Goal: Use online tool/utility: Use online tool/utility

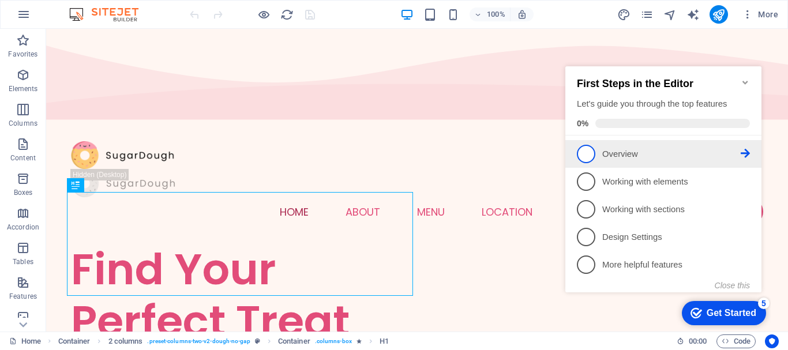
click at [591, 151] on span "1" at bounding box center [586, 154] width 18 height 18
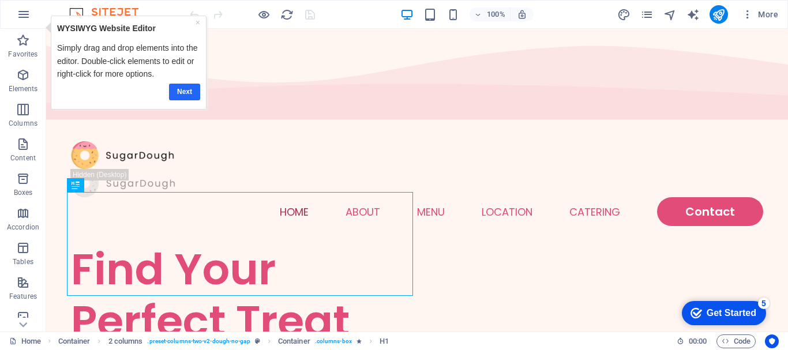
click at [184, 94] on link "Next" at bounding box center [183, 92] width 31 height 17
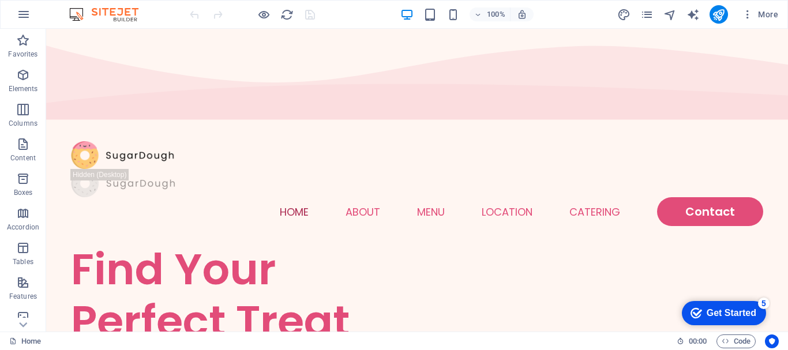
click at [730, 315] on div "Get Started" at bounding box center [731, 313] width 50 height 10
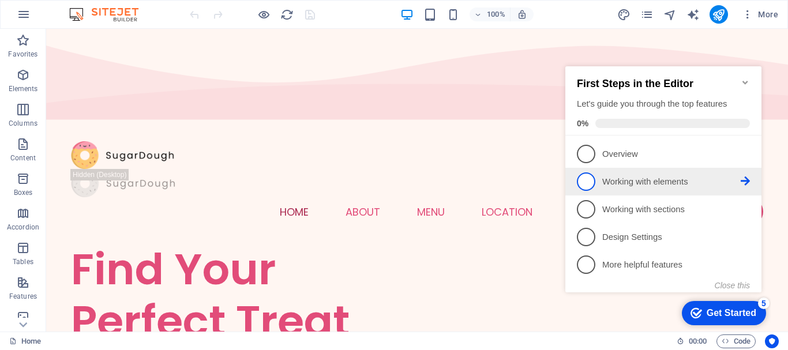
click at [587, 176] on span "2" at bounding box center [586, 181] width 18 height 18
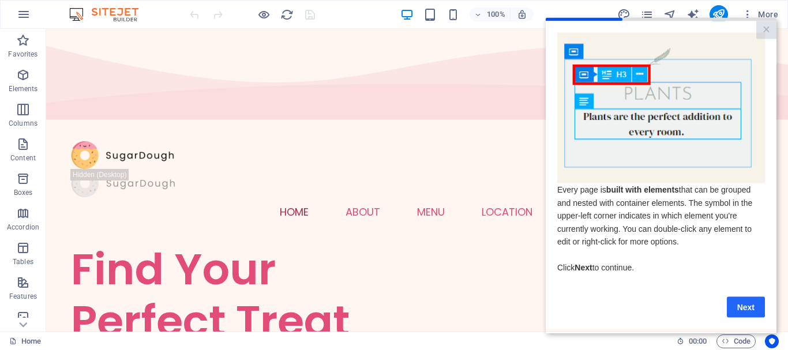
click at [748, 310] on link "Next" at bounding box center [746, 306] width 38 height 21
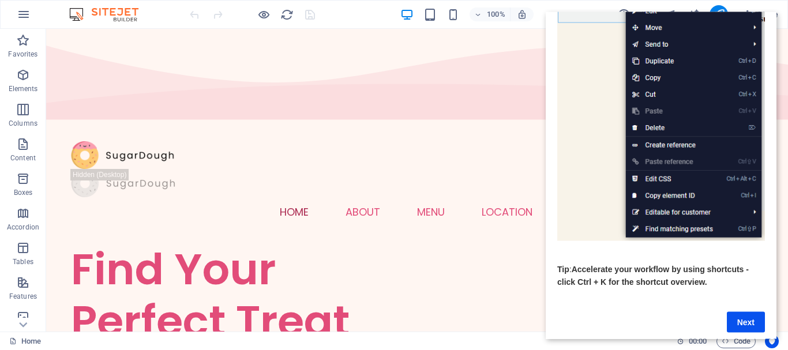
scroll to position [173, 0]
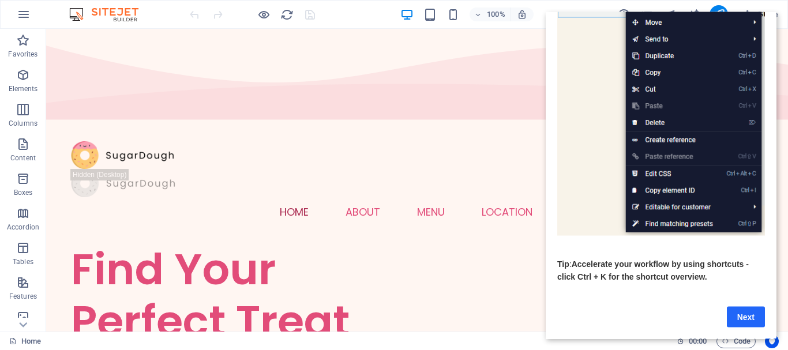
click at [739, 311] on link "Next" at bounding box center [746, 316] width 38 height 21
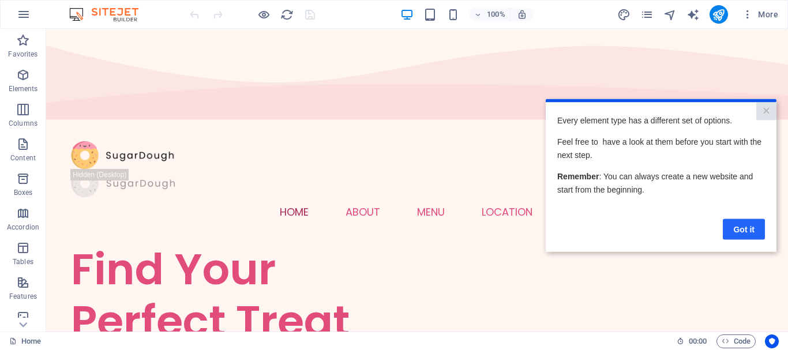
click at [740, 234] on link "Got it" at bounding box center [744, 229] width 42 height 21
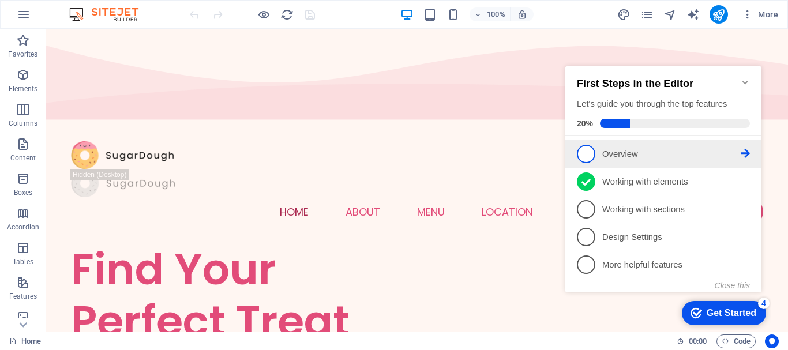
click at [587, 157] on span "1" at bounding box center [586, 154] width 18 height 18
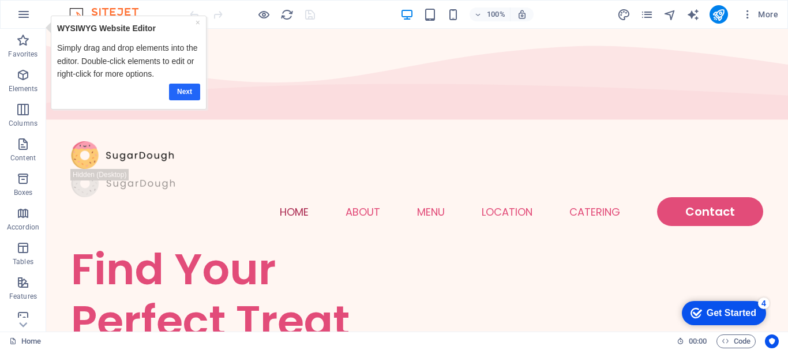
click at [185, 90] on link "Next" at bounding box center [183, 92] width 31 height 17
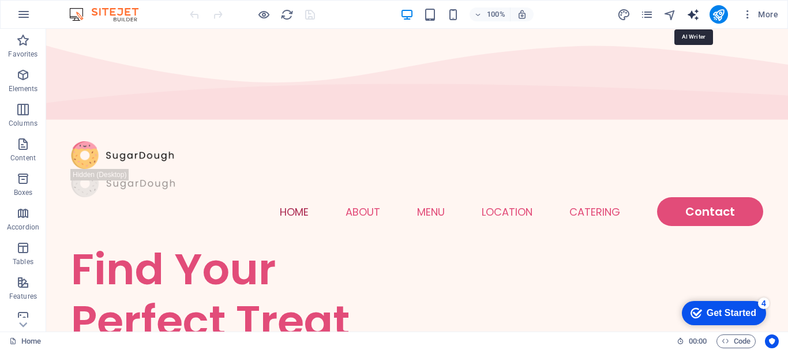
click at [0, 0] on icon "text_generator" at bounding box center [0, 0] width 0 height 0
select select "English"
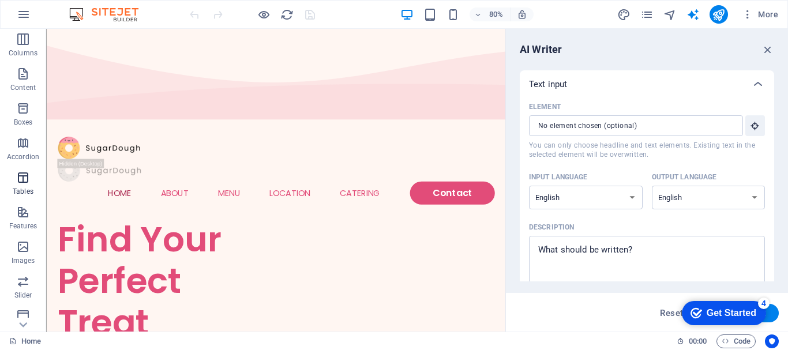
scroll to position [216, 0]
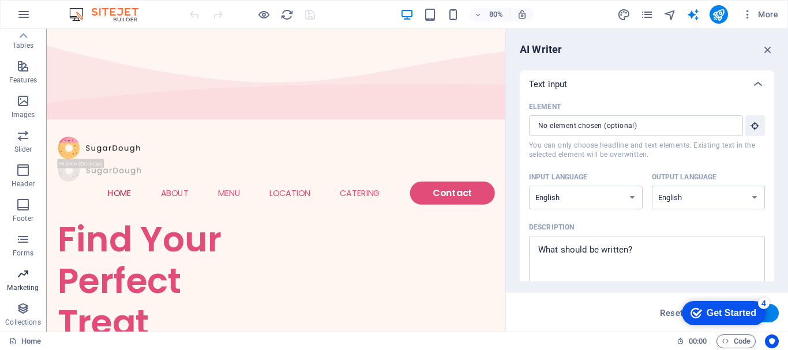
click at [24, 280] on icon "button" at bounding box center [23, 274] width 14 height 14
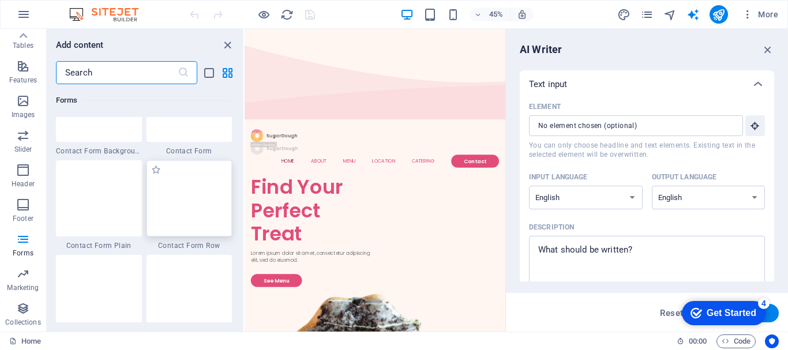
scroll to position [7952, 0]
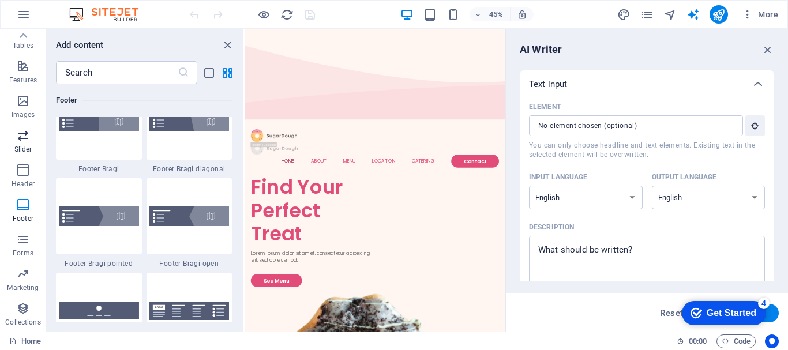
click at [25, 141] on icon "button" at bounding box center [23, 136] width 14 height 14
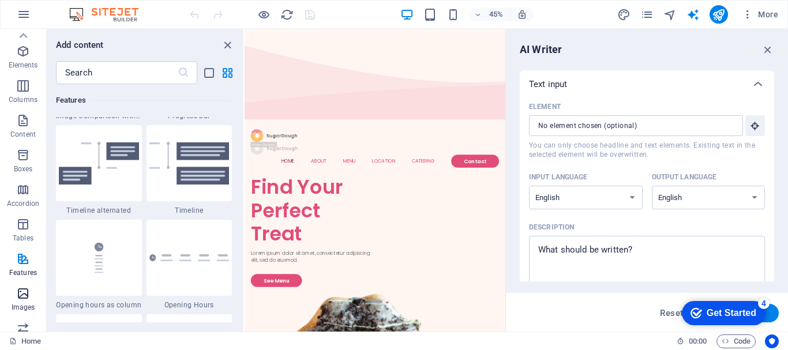
scroll to position [0, 0]
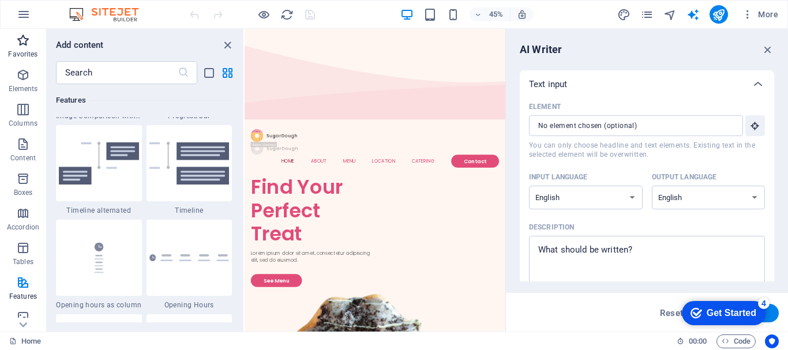
click at [21, 49] on span "Favorites" at bounding box center [23, 47] width 46 height 28
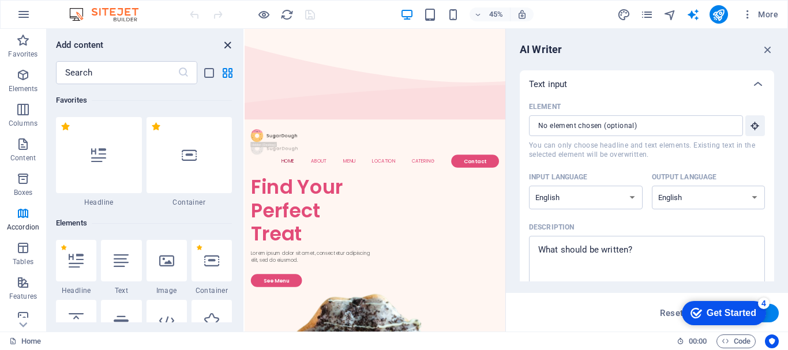
click at [230, 45] on icon "close panel" at bounding box center [227, 45] width 13 height 13
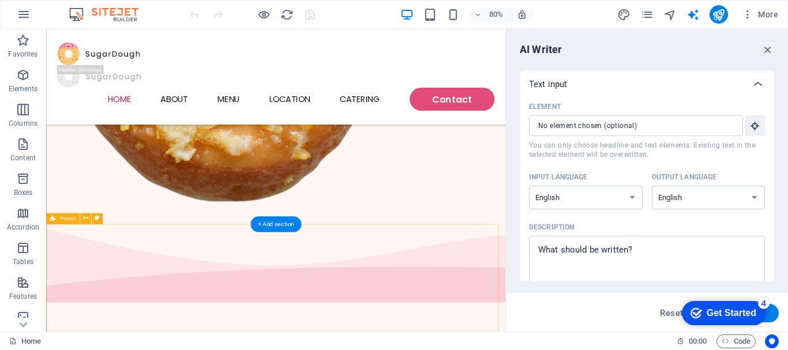
scroll to position [771, 0]
